Goal: Transaction & Acquisition: Purchase product/service

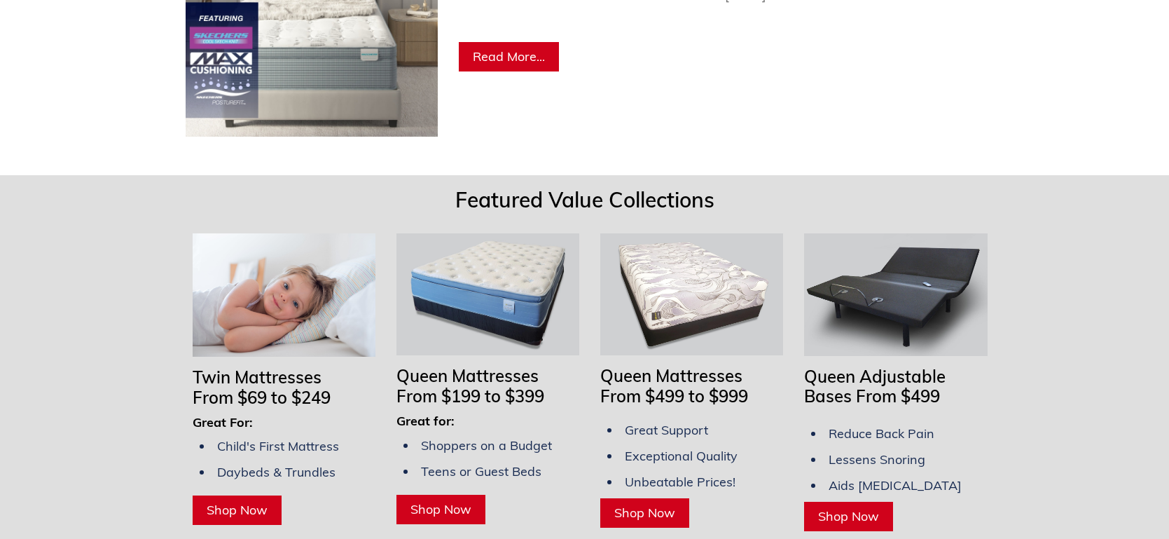
scroll to position [952, 0]
click at [245, 501] on span "Shop Now" at bounding box center [237, 509] width 61 height 16
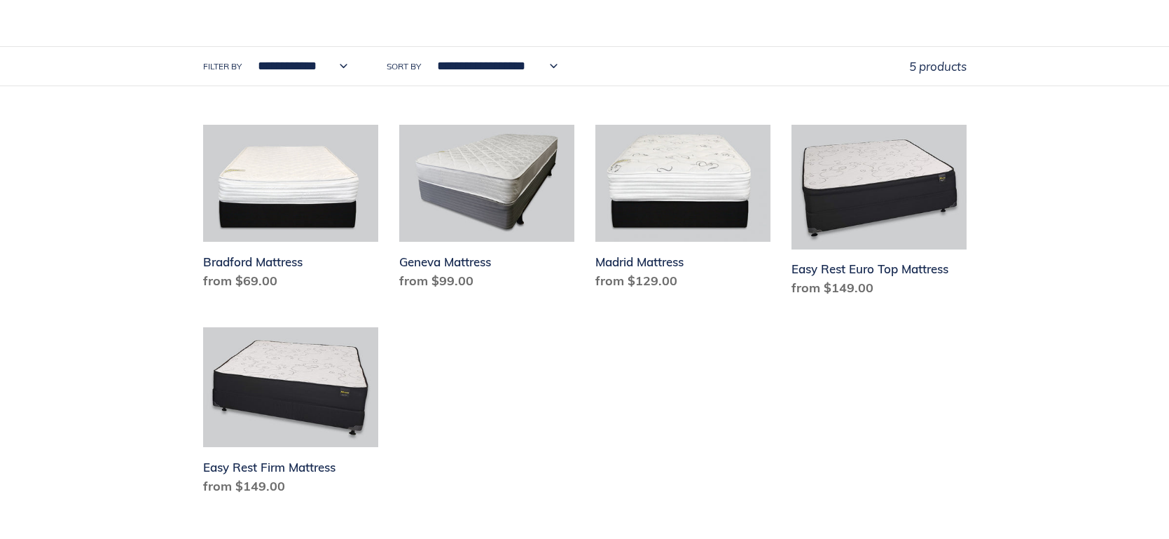
scroll to position [700, 0]
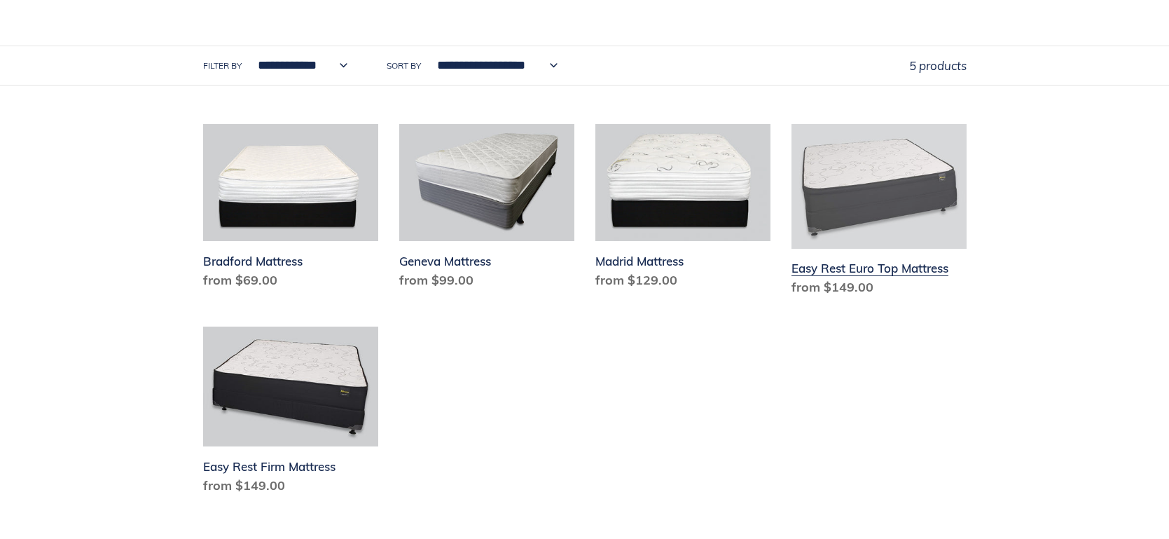
click at [872, 268] on link "Easy Rest Euro Top Mattress" at bounding box center [878, 213] width 175 height 179
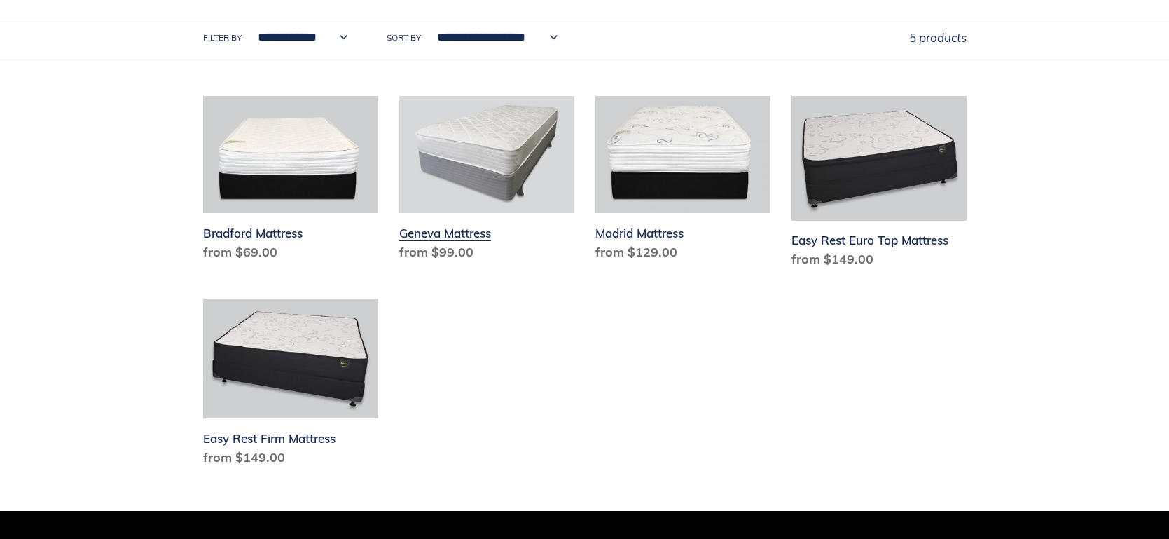
scroll to position [756, 0]
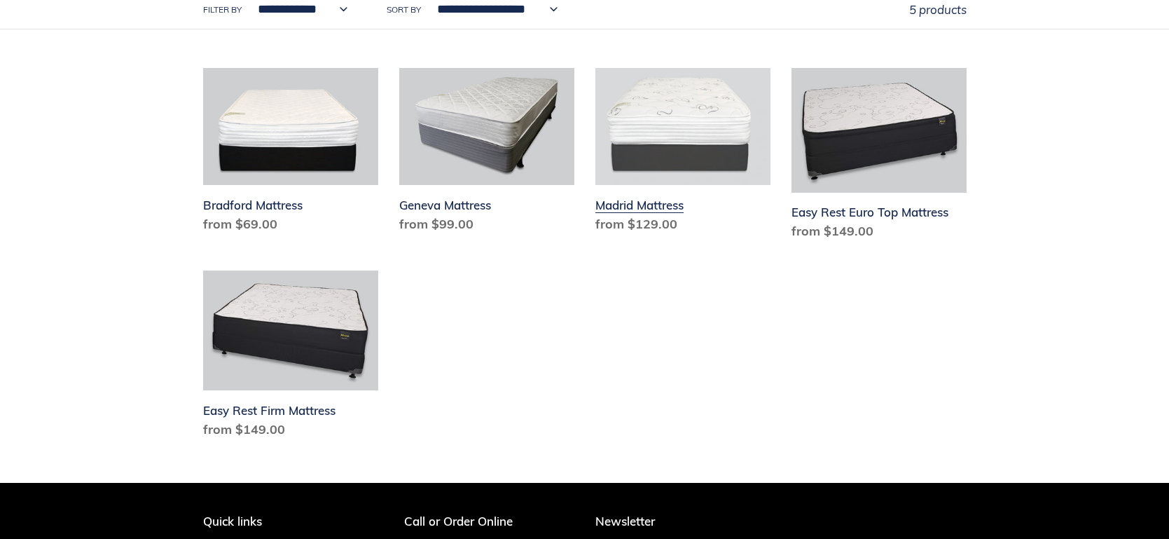
click at [702, 130] on link "Madrid Mattress" at bounding box center [682, 153] width 175 height 171
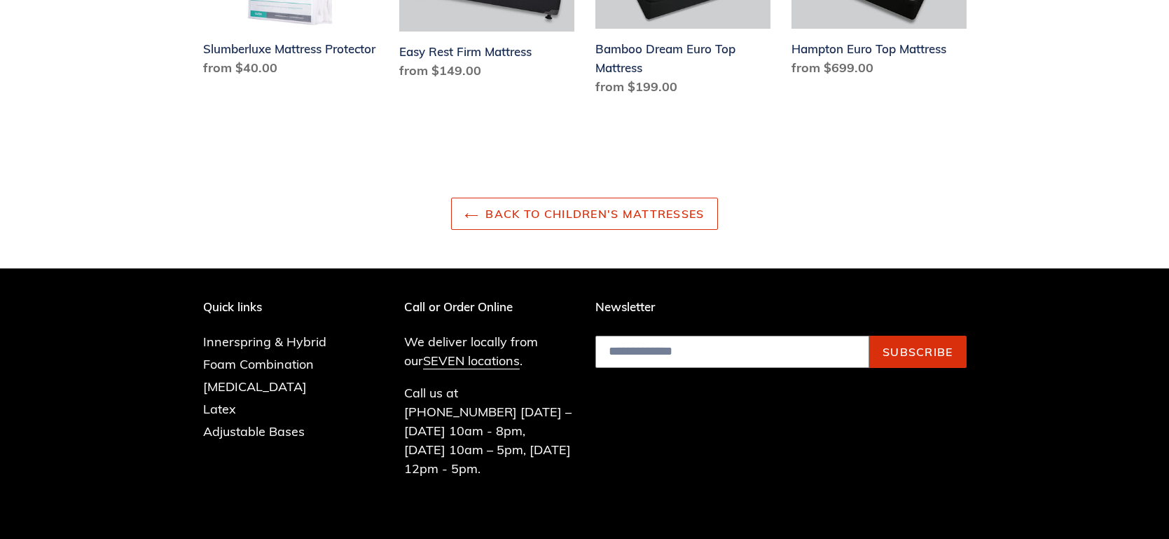
scroll to position [1848, 0]
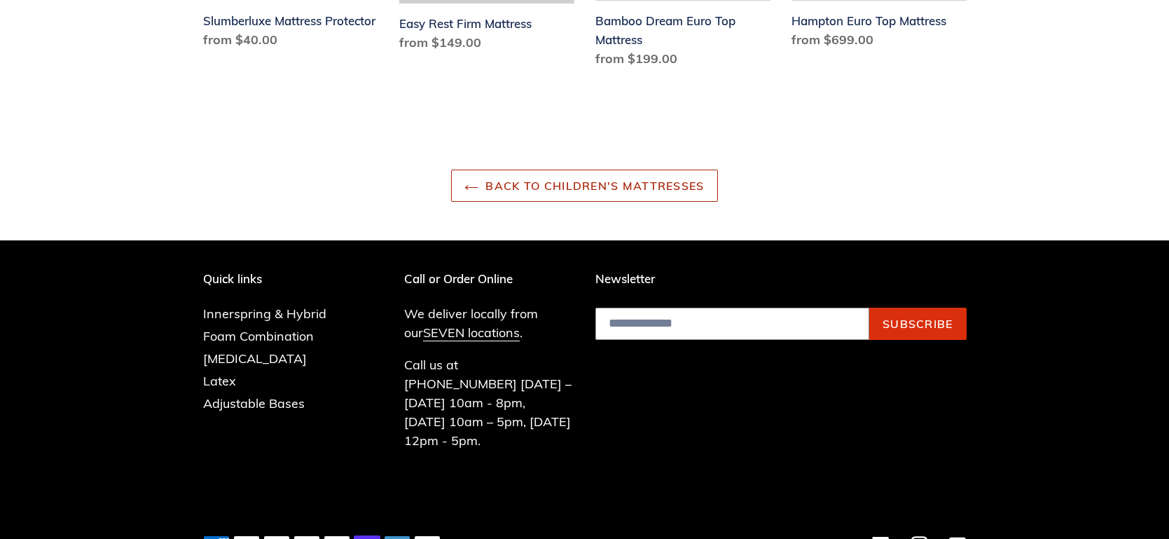
click at [553, 195] on link "Back to Children's Mattresses" at bounding box center [584, 185] width 266 height 32
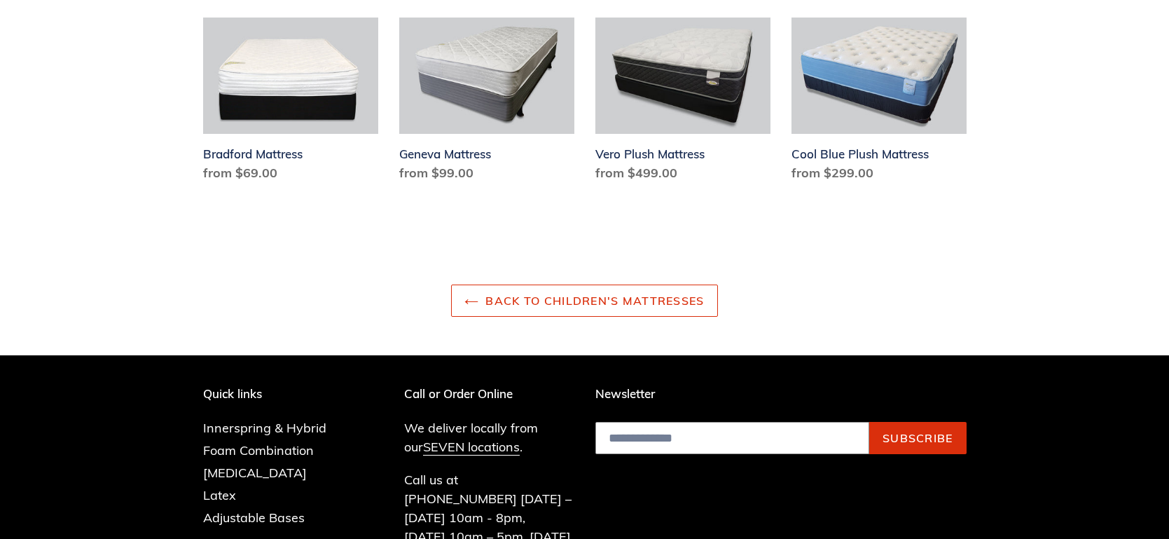
scroll to position [1848, 0]
